Goal: Transaction & Acquisition: Register for event/course

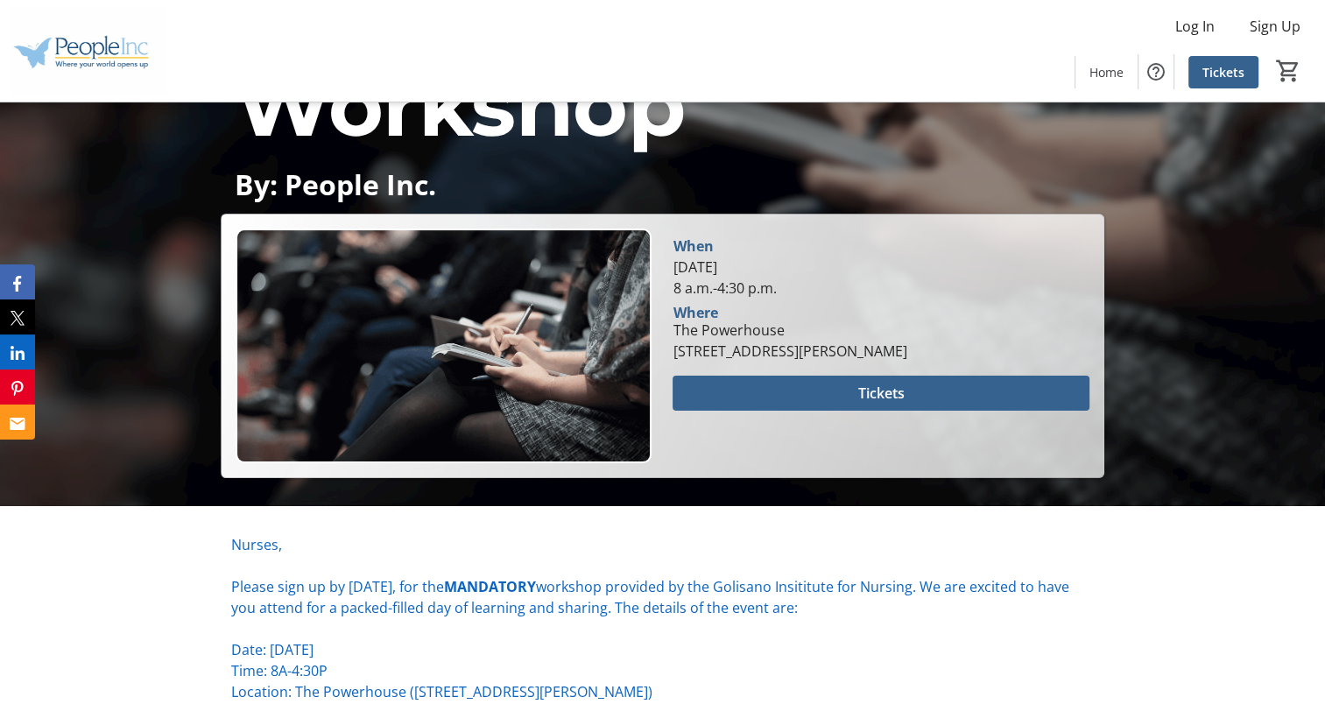
scroll to position [294, 0]
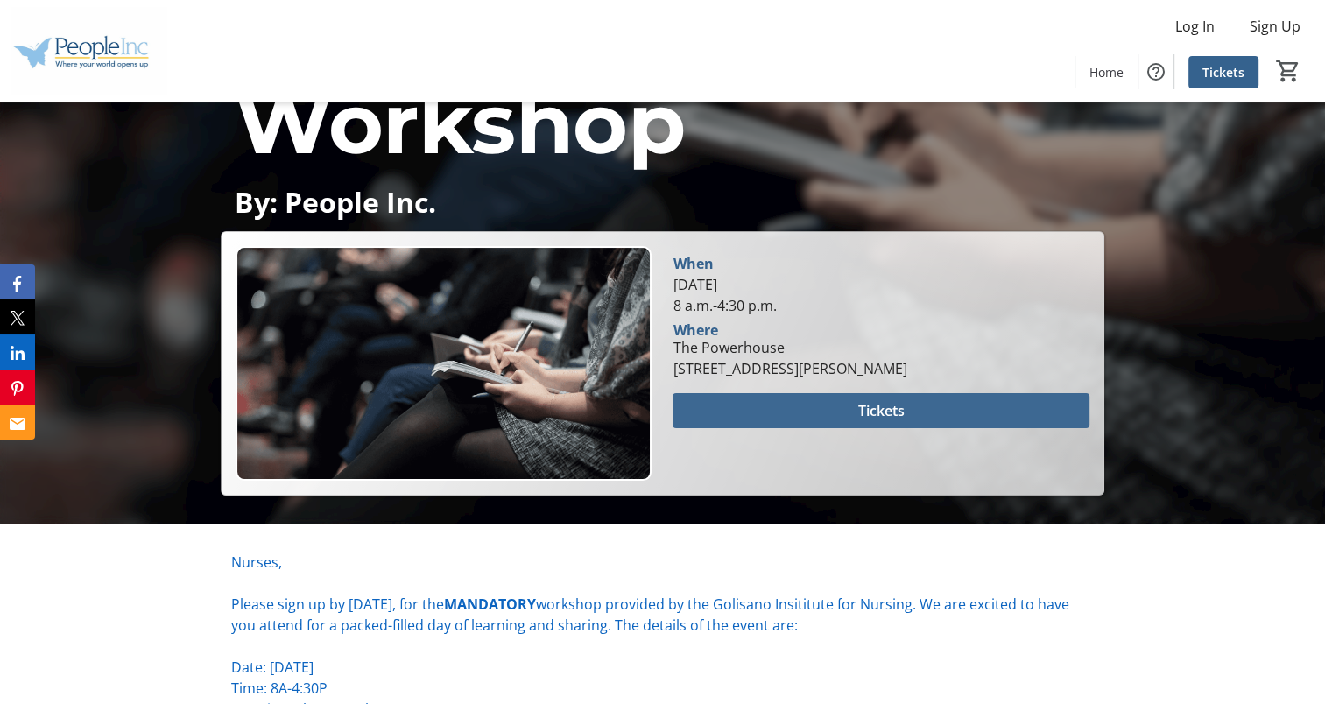
click at [935, 404] on span at bounding box center [880, 411] width 416 height 42
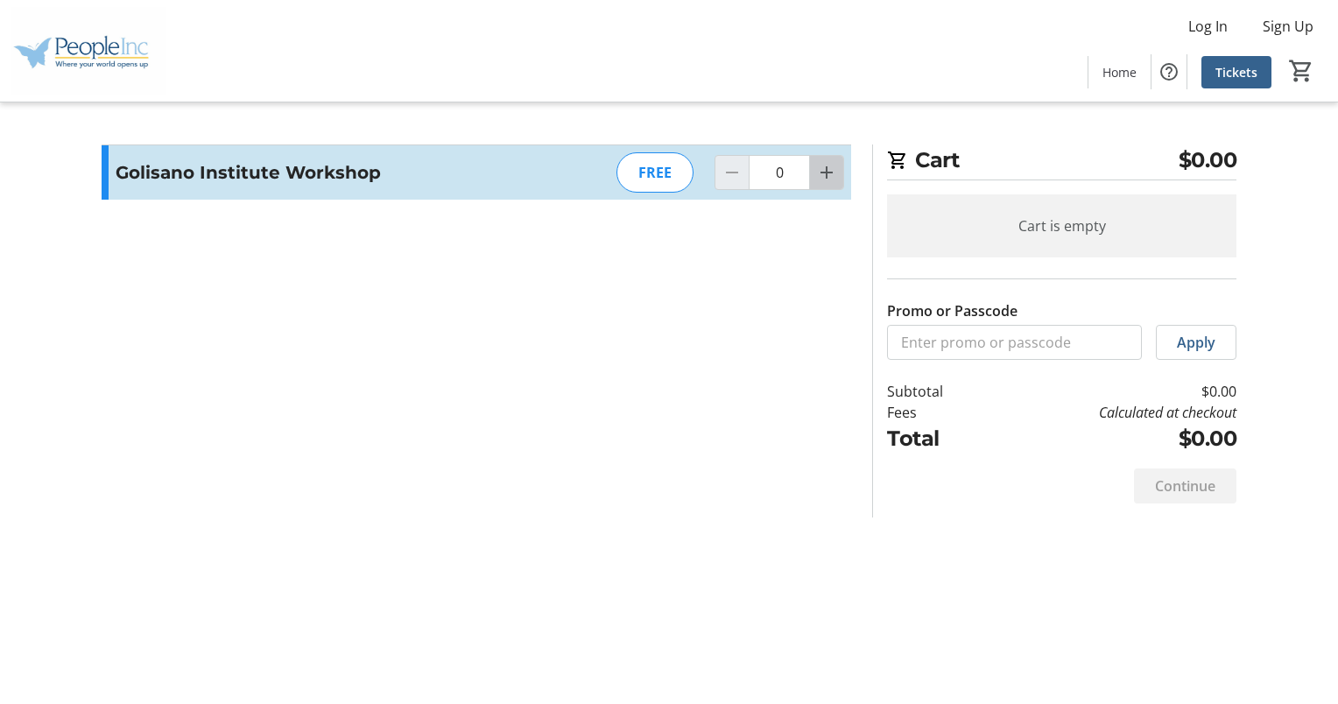
click at [826, 174] on mat-icon "Increment by one" at bounding box center [826, 172] width 21 height 21
type input "1"
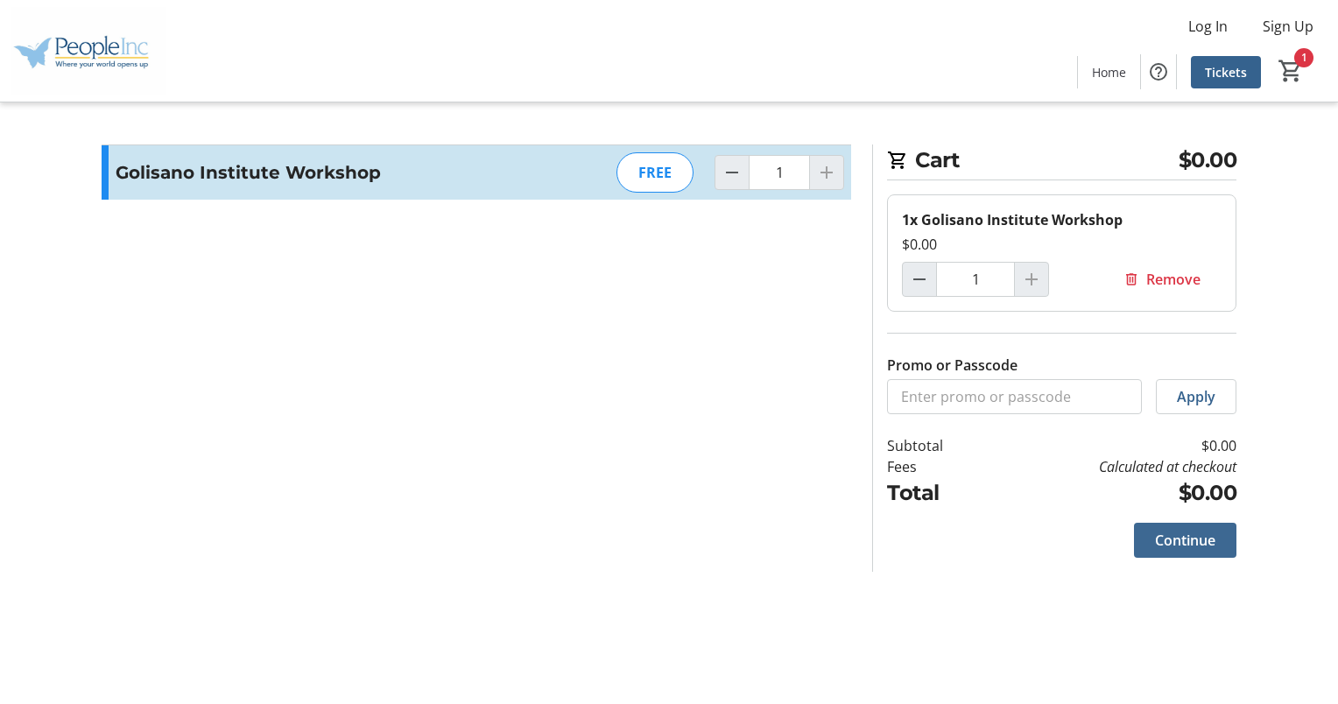
click at [1205, 534] on span "Continue" at bounding box center [1185, 540] width 60 height 21
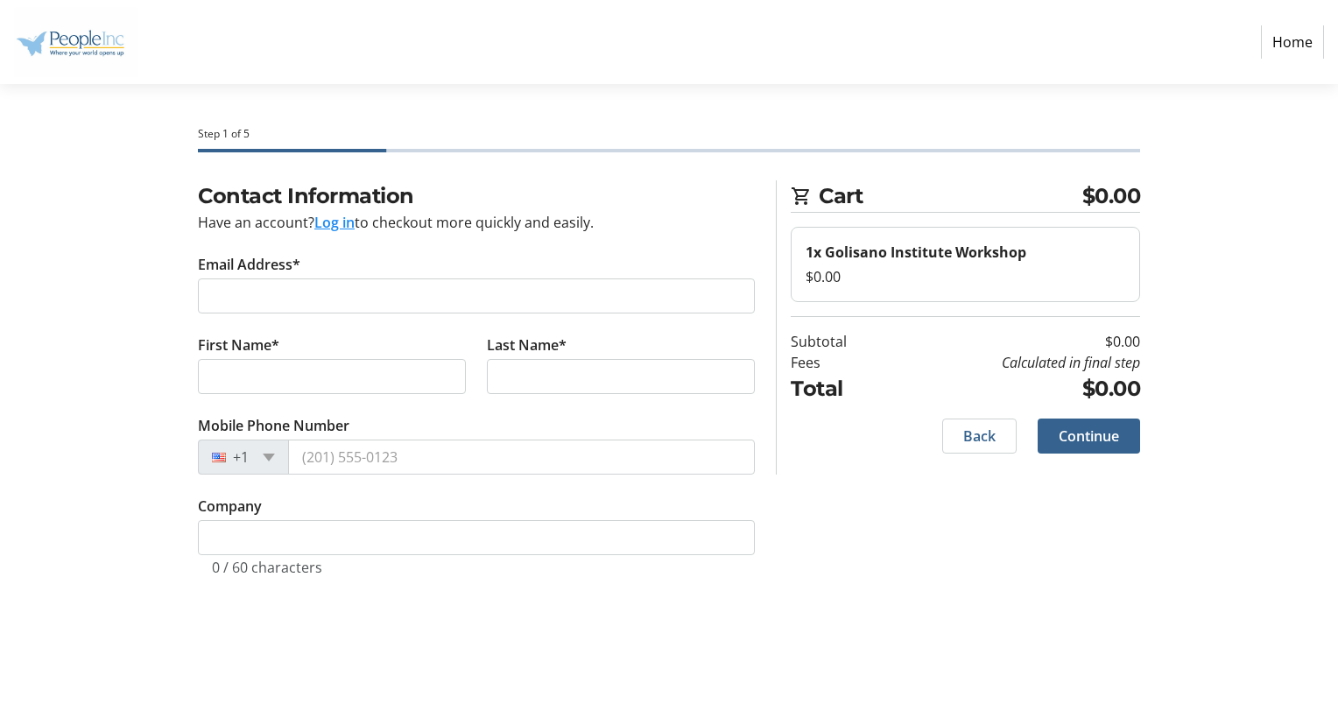
click at [502, 315] on tr-form-field "Email Address*" at bounding box center [476, 294] width 557 height 81
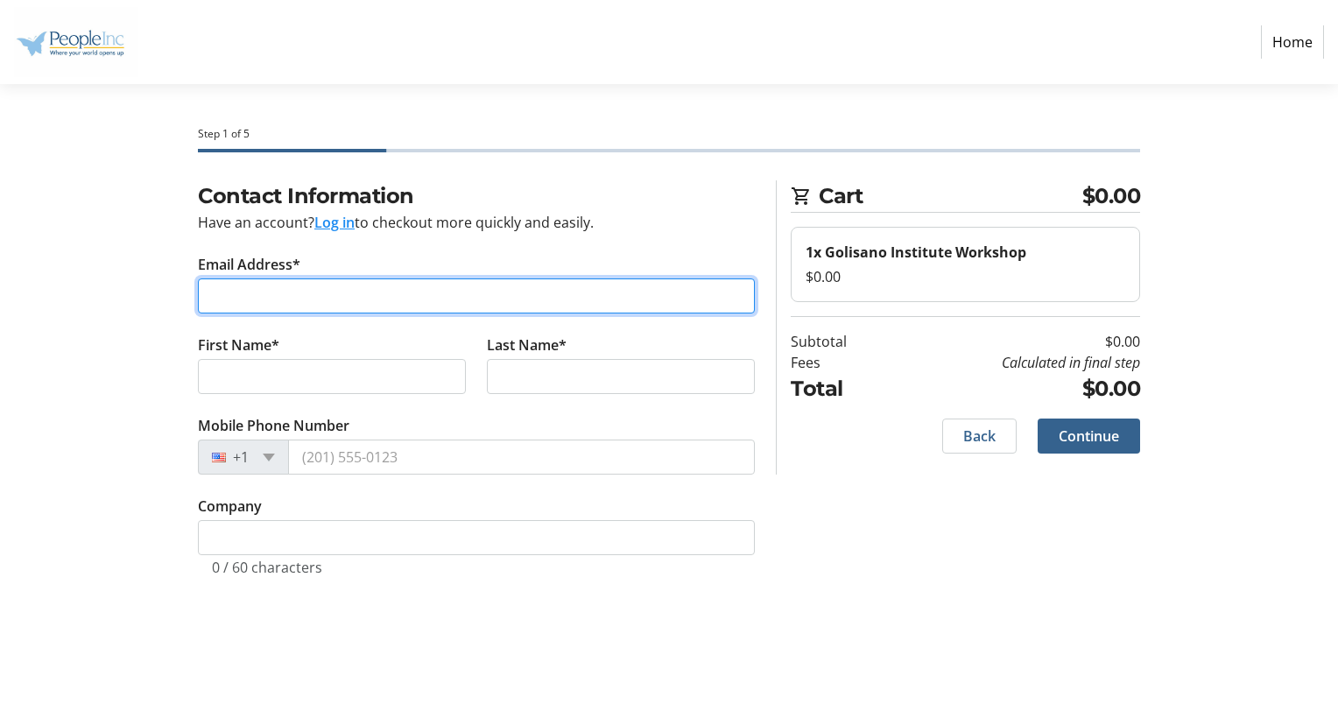
click at [497, 306] on input "Email Address*" at bounding box center [476, 295] width 557 height 35
type input "[PERSON_NAME][EMAIL_ADDRESS][PERSON_NAME][DOMAIN_NAME]"
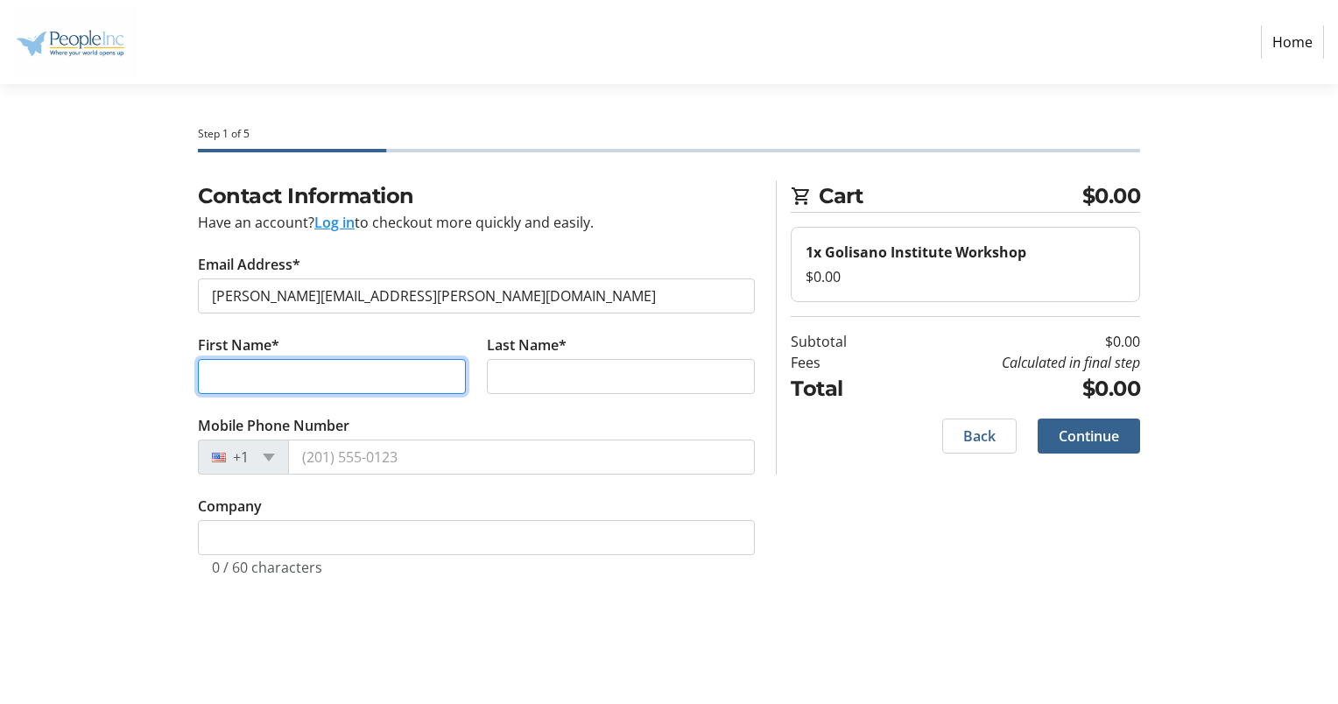
type input "[PERSON_NAME]"
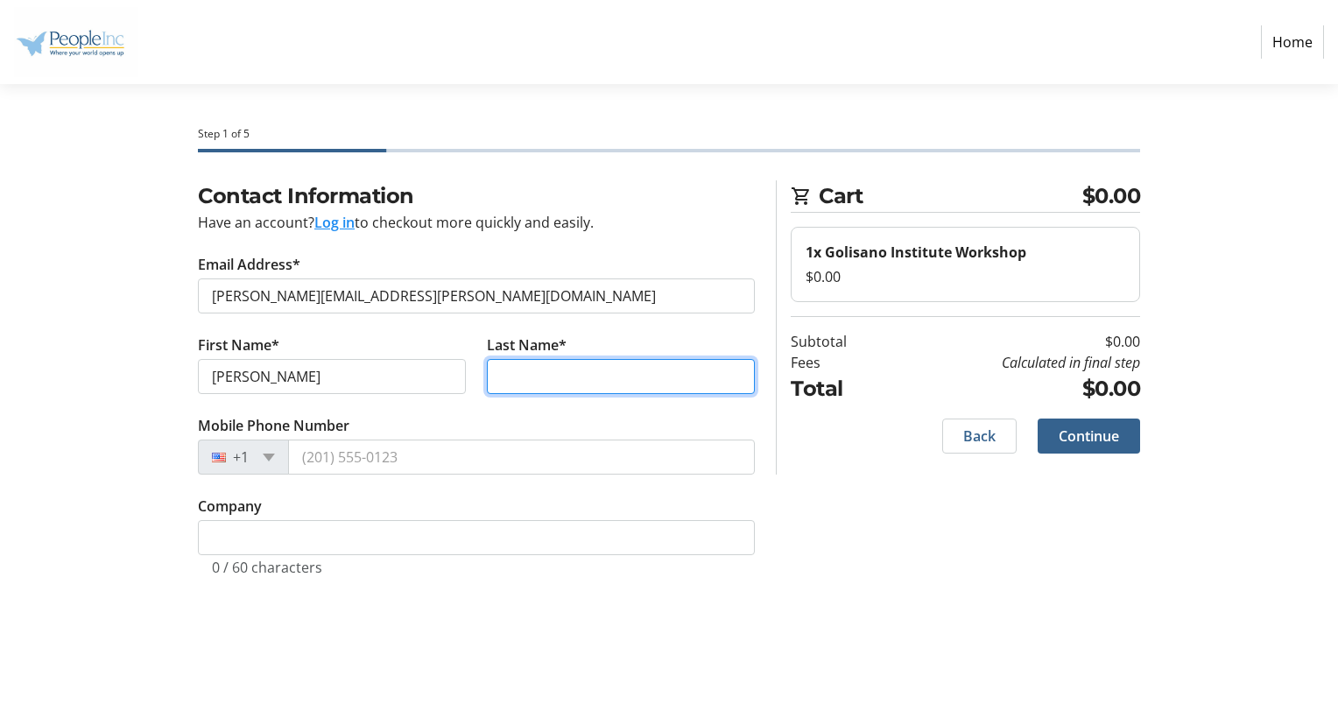
type input "ginkel"
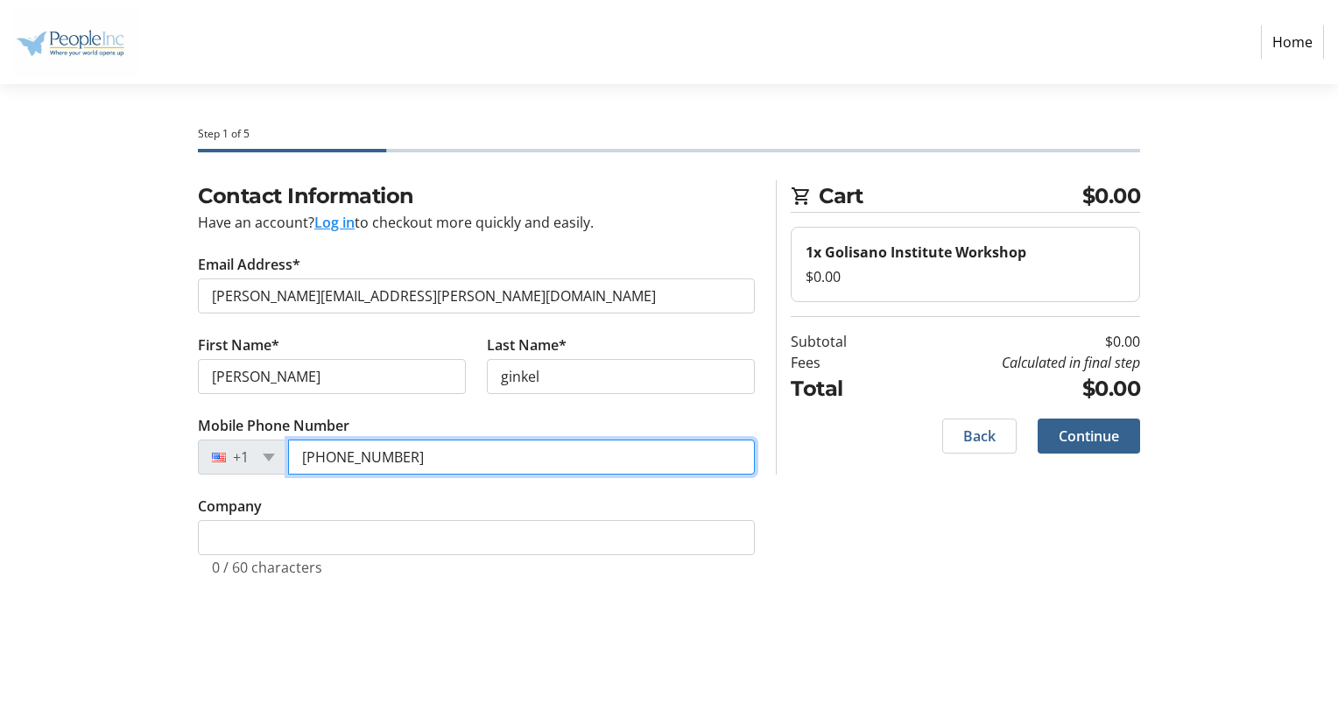
click at [434, 465] on input "[PHONE_NUMBER]" at bounding box center [521, 456] width 467 height 35
type input "[PHONE_NUMBER]"
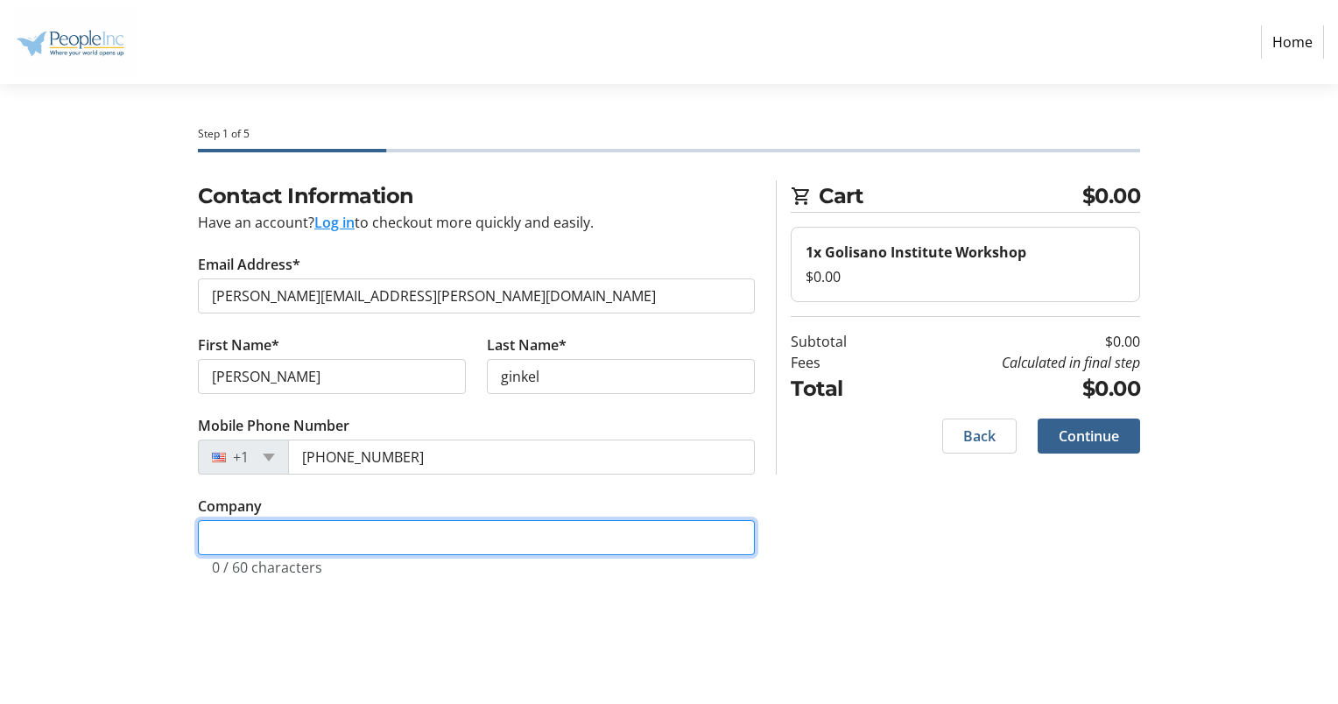
click at [394, 531] on input "Company" at bounding box center [476, 537] width 557 height 35
type input "People Inc"
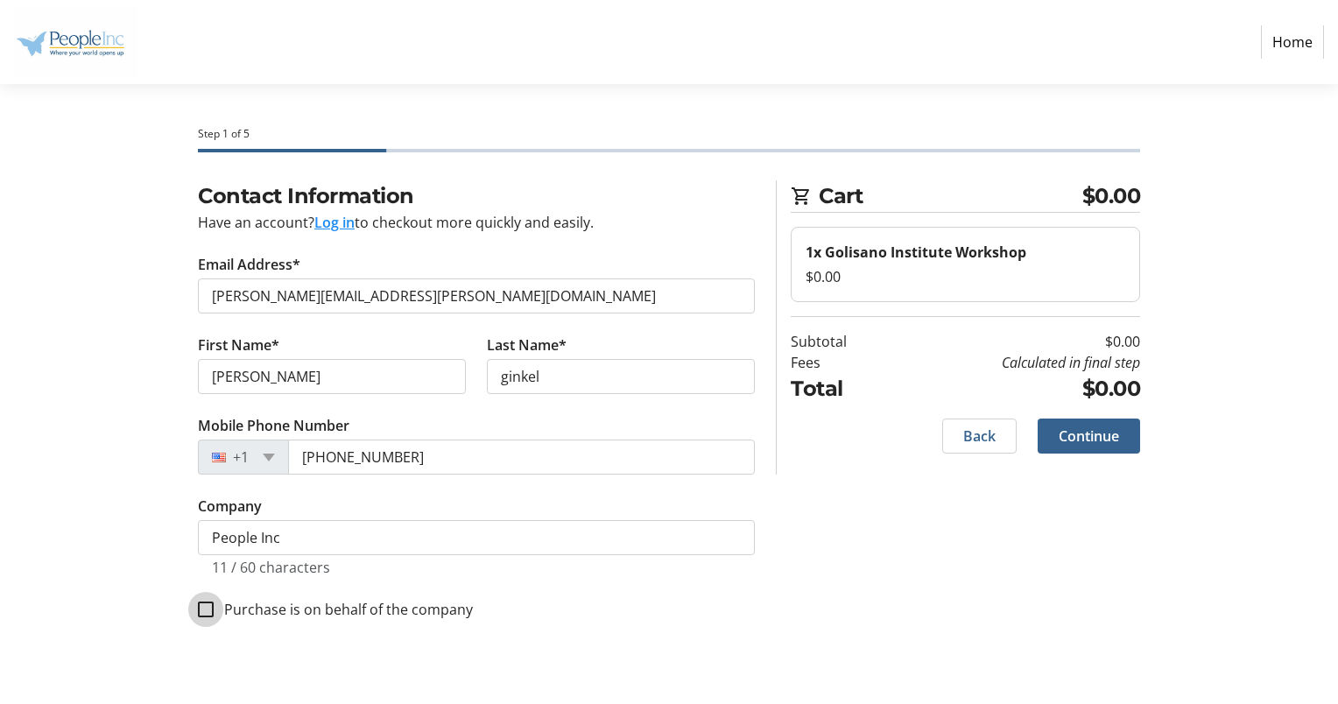
click at [204, 609] on input "Purchase is on behalf of the company" at bounding box center [206, 609] width 16 height 16
checkbox input "true"
click at [1104, 446] on span at bounding box center [1088, 436] width 102 height 42
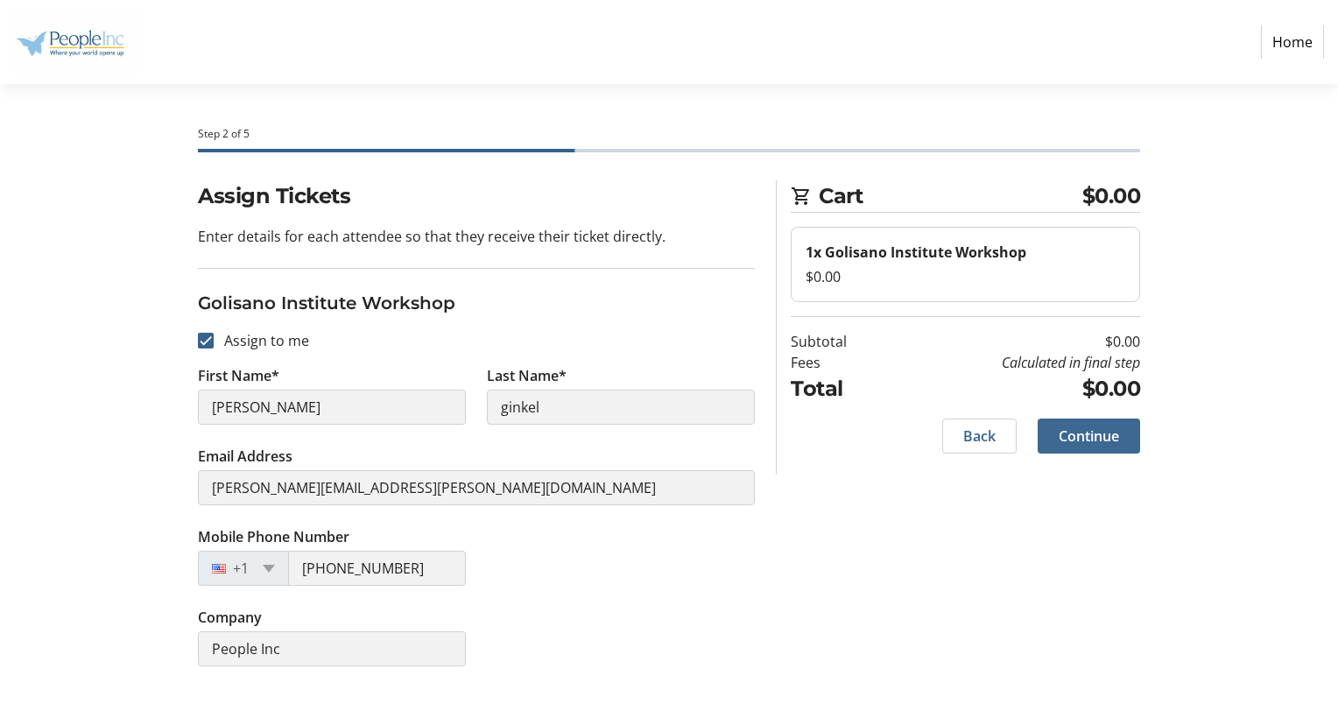
click at [1092, 441] on span "Continue" at bounding box center [1088, 435] width 60 height 21
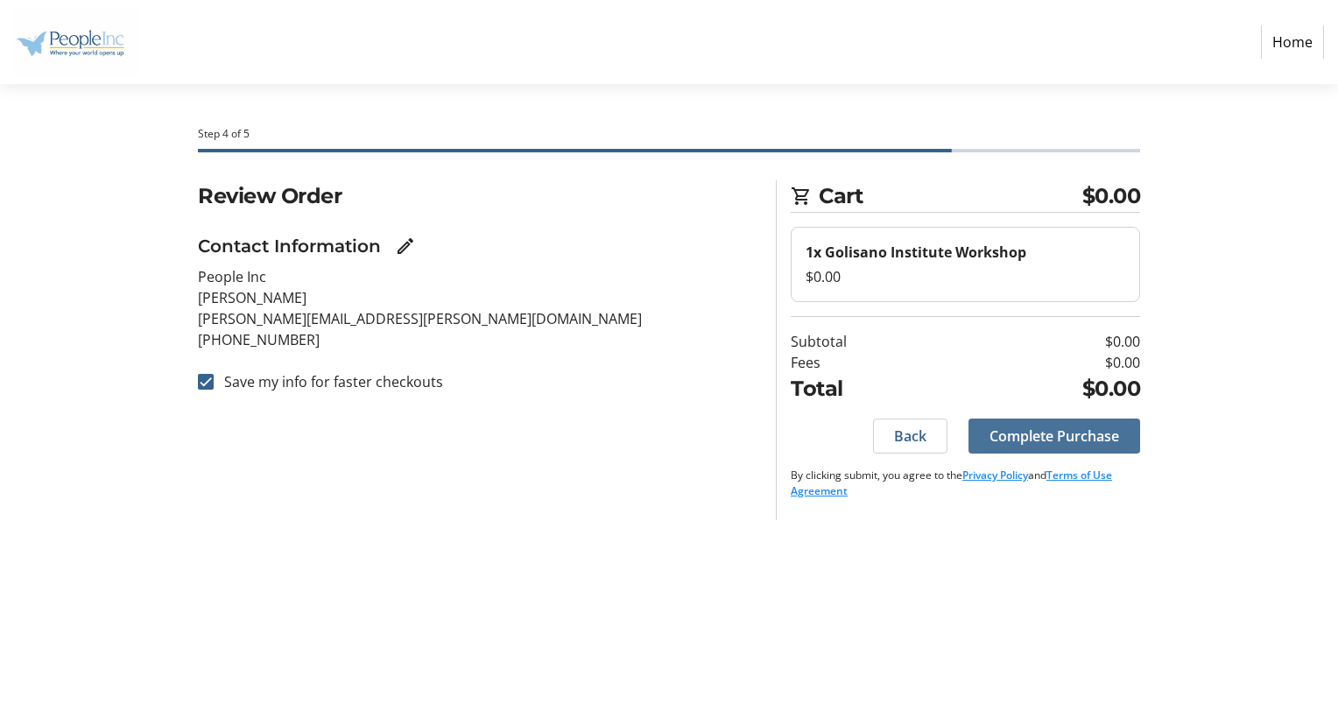
click at [1092, 441] on span "Complete Purchase" at bounding box center [1054, 435] width 130 height 21
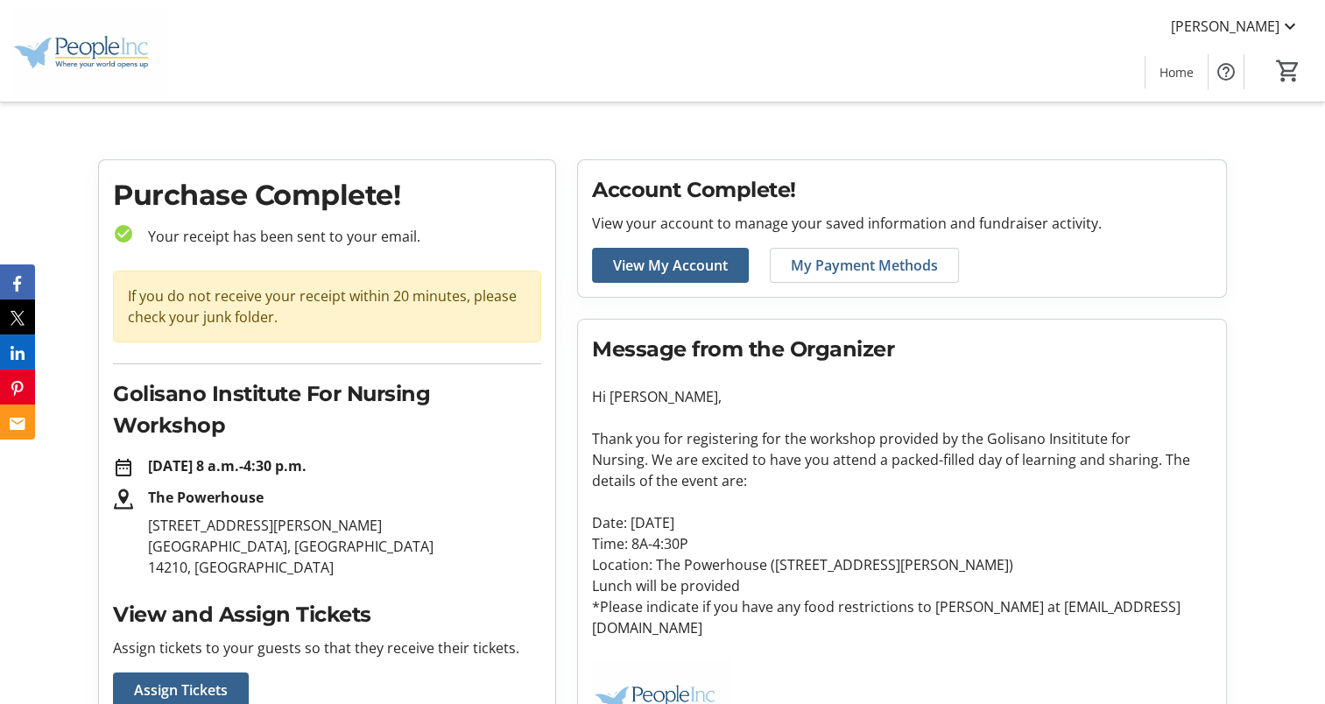
click at [665, 320] on div "Message from the Organizer Hi [PERSON_NAME], Thank you for registering for the …" at bounding box center [902, 539] width 648 height 439
click at [224, 679] on span "Assign Tickets" at bounding box center [181, 689] width 94 height 21
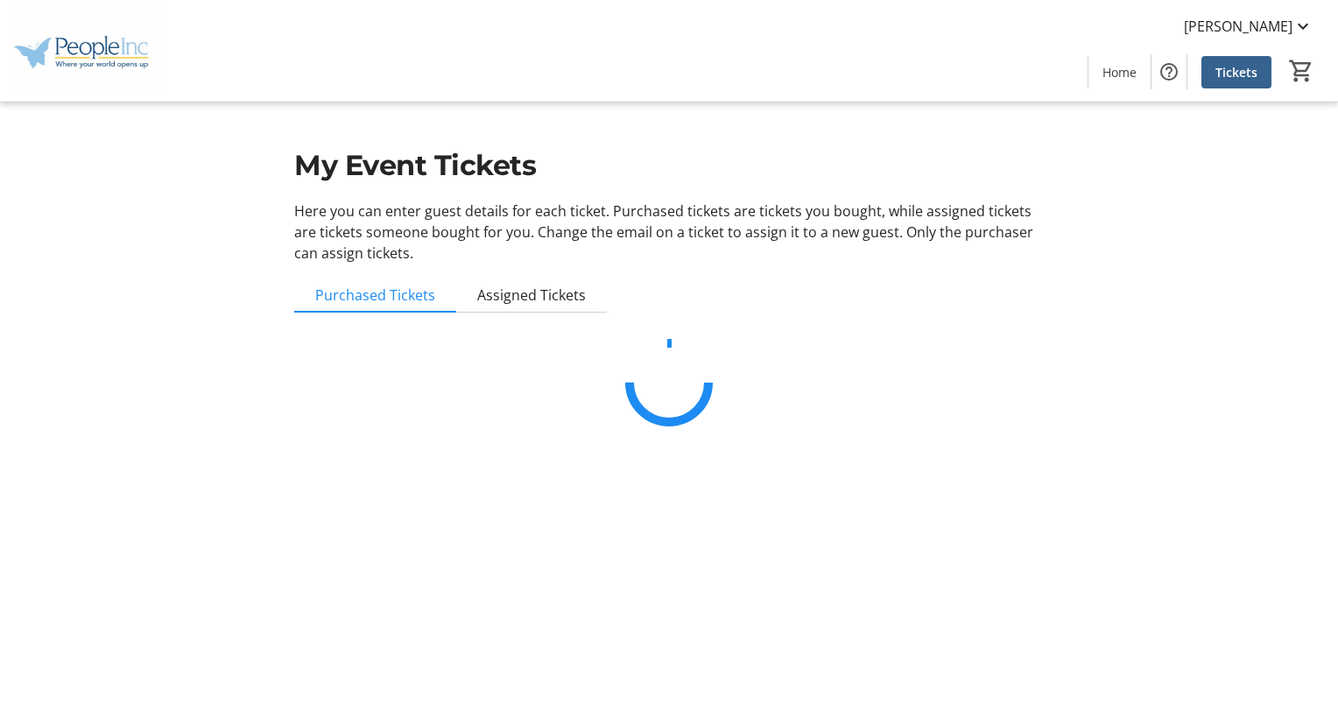
click at [224, 679] on mat-sidenav-content "[PERSON_NAME] Home Tickets 0 Home Tickets My Event Tickets Here you can enter g…" at bounding box center [669, 352] width 1338 height 704
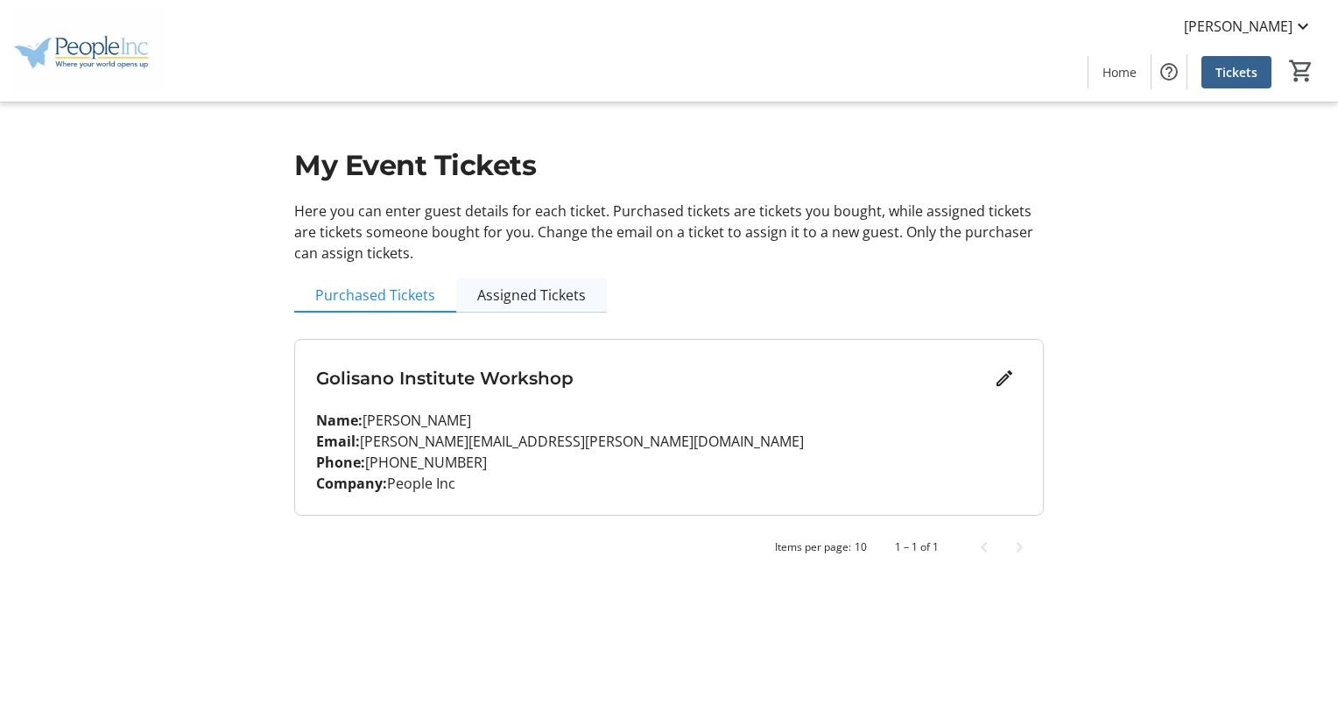
click at [515, 288] on span "Assigned Tickets" at bounding box center [531, 295] width 109 height 14
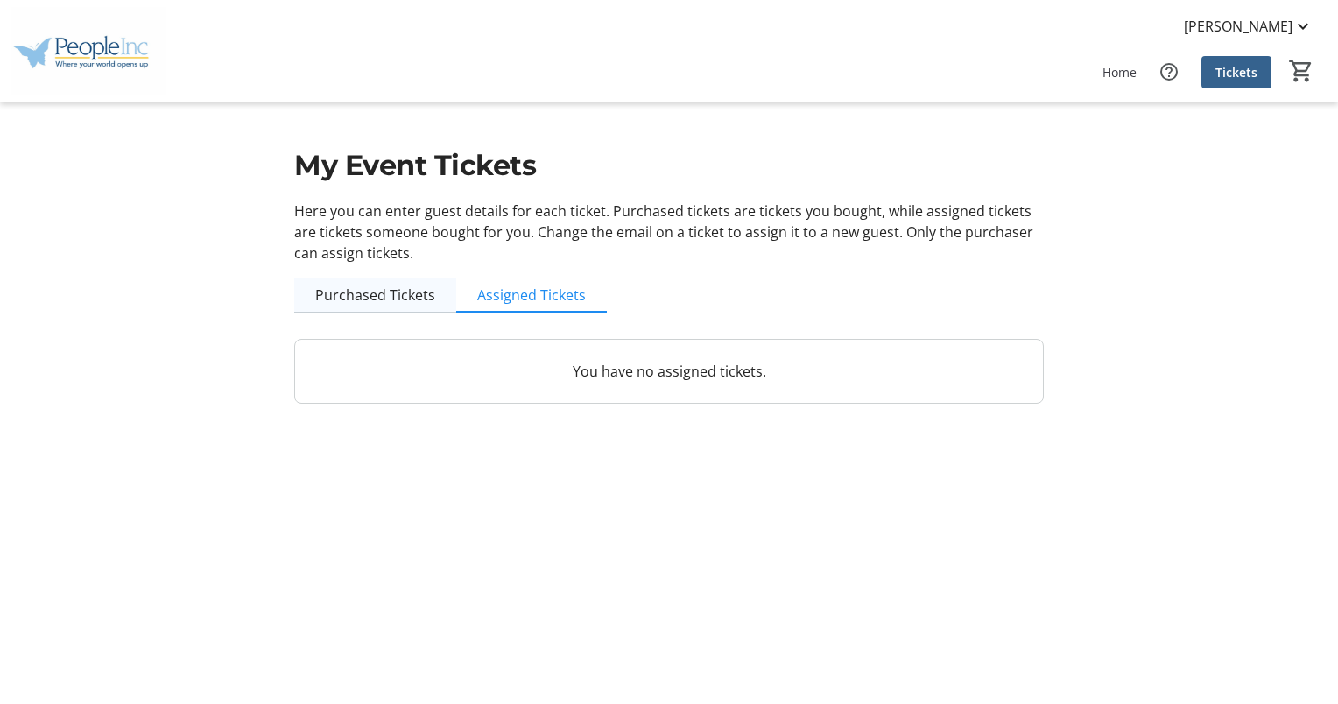
click at [382, 278] on span "Purchased Tickets" at bounding box center [375, 295] width 120 height 35
